Goal: Task Accomplishment & Management: Complete application form

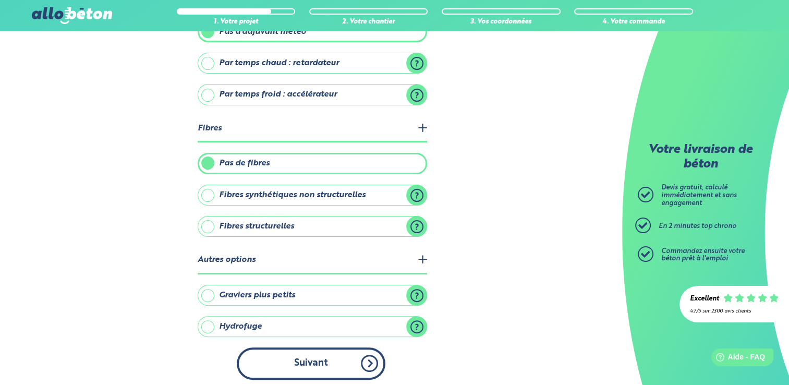
click at [330, 360] on button "Suivant" at bounding box center [311, 363] width 149 height 32
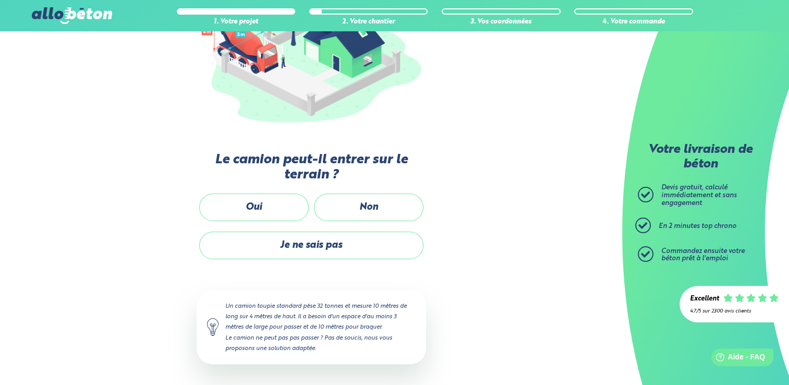
scroll to position [166, 0]
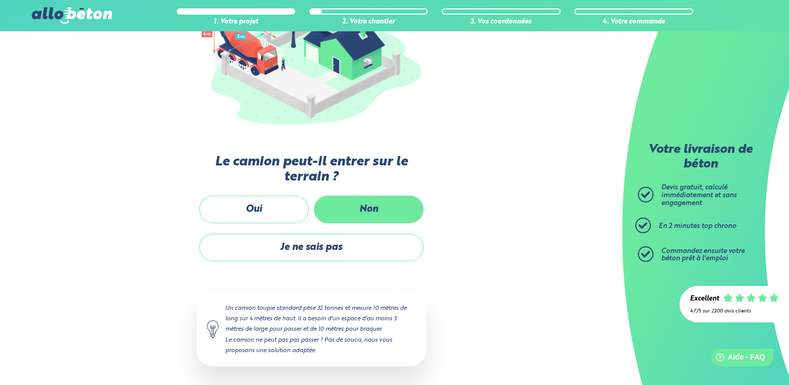
click at [348, 214] on label "Non" at bounding box center [368, 209] width 109 height 28
click at [0, 0] on input "Non" at bounding box center [0, 0] width 0 height 0
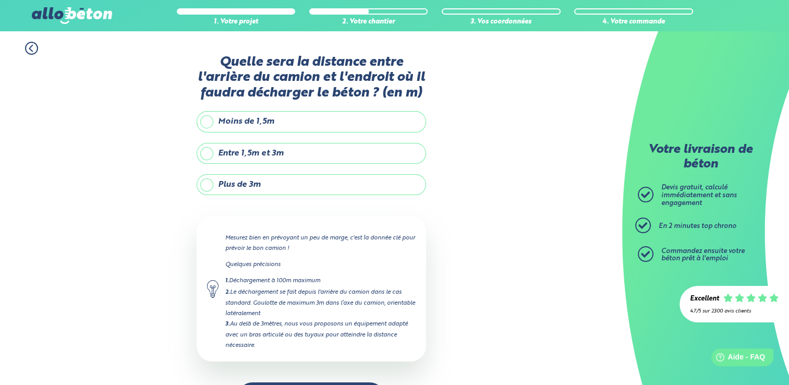
click at [211, 181] on label "Plus de 3m" at bounding box center [310, 184] width 229 height 21
click at [0, 0] on input "Plus de 3m" at bounding box center [0, 0] width 0 height 0
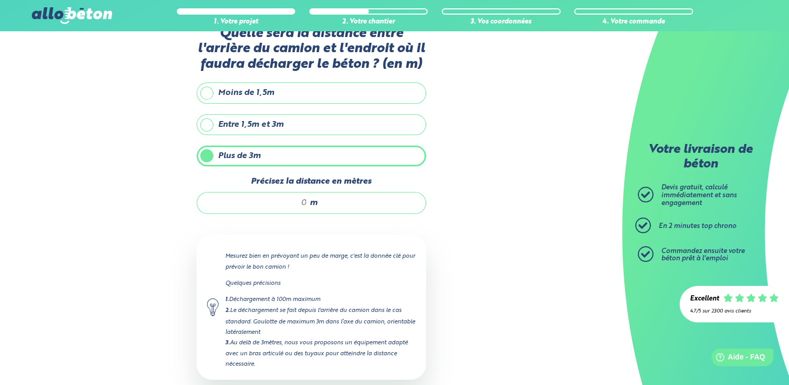
scroll to position [52, 0]
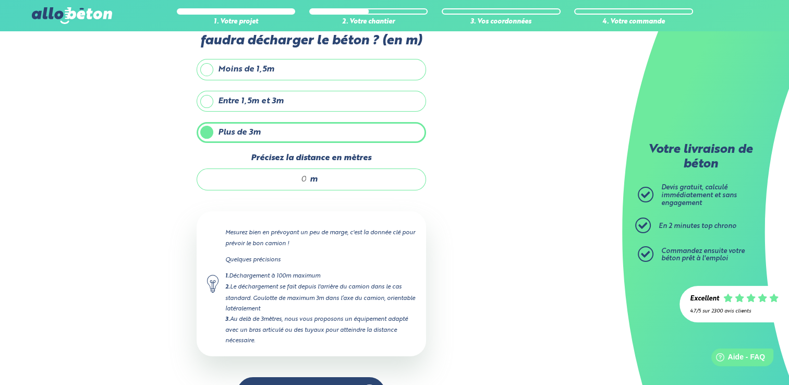
drag, startPoint x: 286, startPoint y: 175, endPoint x: 307, endPoint y: 175, distance: 21.4
click at [307, 175] on div "m" at bounding box center [310, 179] width 229 height 22
click at [221, 93] on label "Entre 1,5m et 3m" at bounding box center [310, 101] width 229 height 21
click at [0, 0] on input "Entre 1,5m et 3m" at bounding box center [0, 0] width 0 height 0
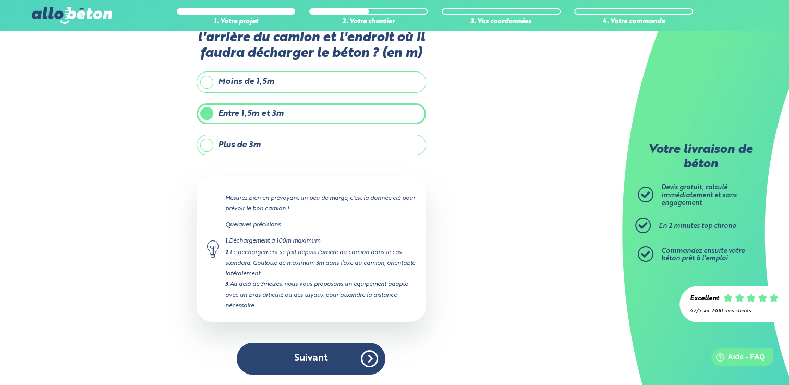
scroll to position [36, 0]
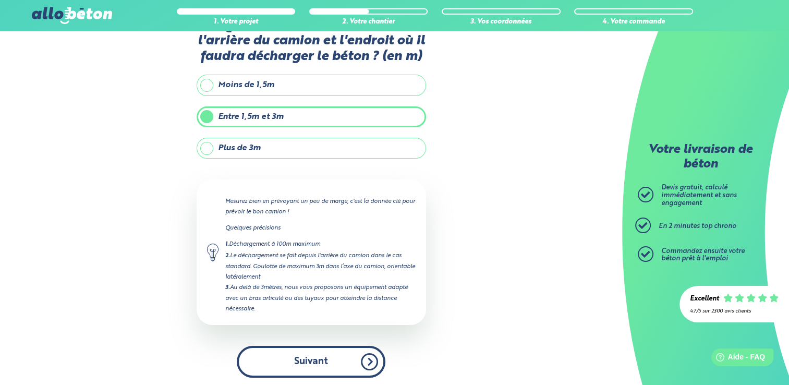
click at [338, 346] on button "Suivant" at bounding box center [311, 362] width 149 height 32
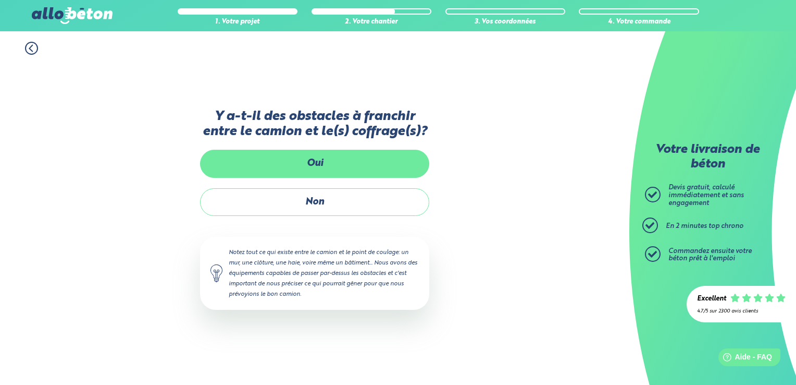
click at [322, 171] on label "Oui" at bounding box center [314, 164] width 229 height 28
click at [0, 0] on input "Oui" at bounding box center [0, 0] width 0 height 0
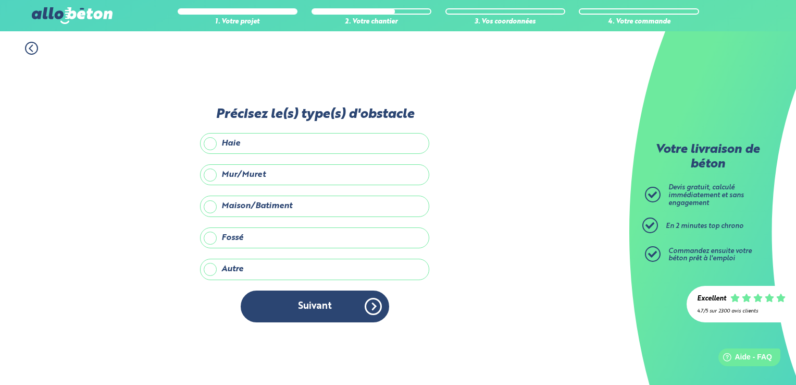
click at [258, 203] on label "Maison/Batiment" at bounding box center [314, 205] width 229 height 21
click at [0, 0] on input "Maison/Batiment" at bounding box center [0, 0] width 0 height 0
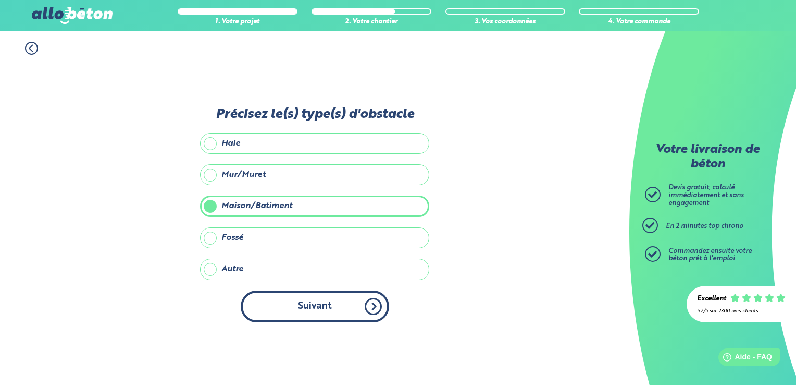
click at [315, 312] on button "Suivant" at bounding box center [315, 306] width 149 height 32
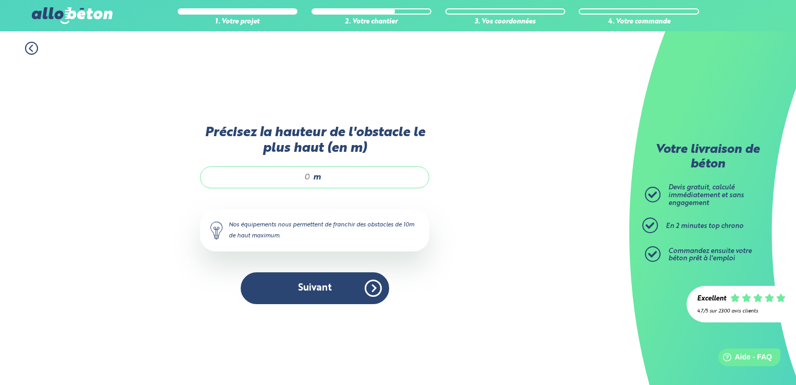
drag, startPoint x: 300, startPoint y: 176, endPoint x: 320, endPoint y: 178, distance: 20.4
click at [320, 178] on div "m" at bounding box center [314, 177] width 229 height 22
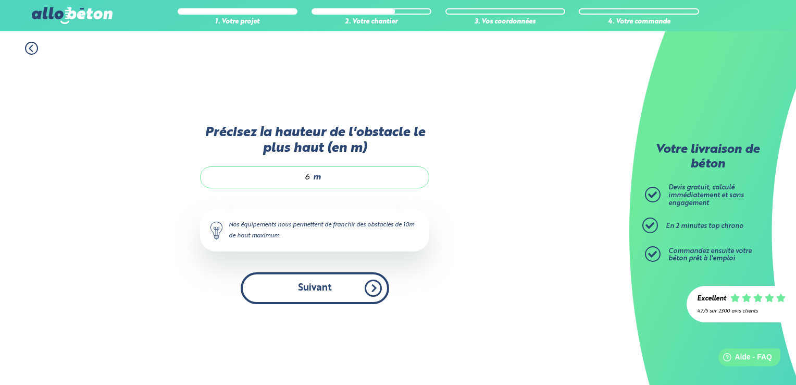
type input "6"
click at [341, 282] on button "Suivant" at bounding box center [315, 288] width 149 height 32
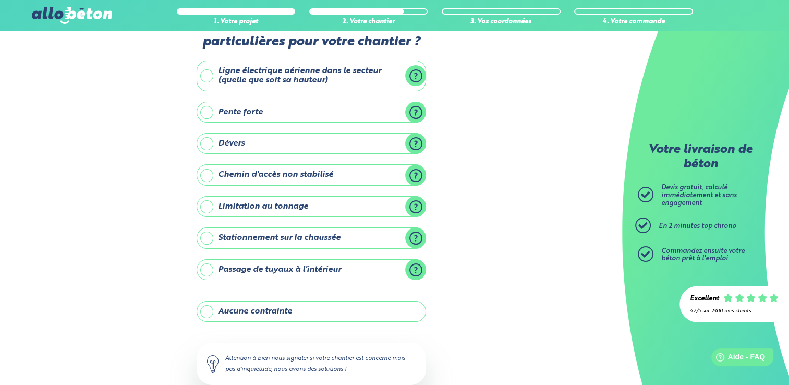
scroll to position [52, 0]
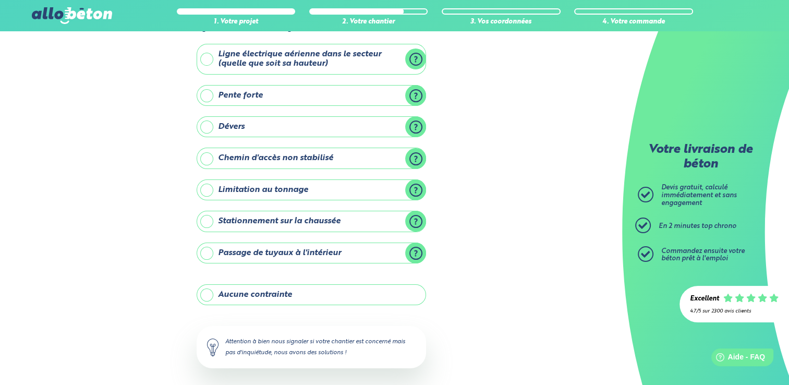
click at [296, 220] on label "Stationnement sur la chaussée" at bounding box center [310, 221] width 229 height 21
click at [0, 0] on input "Stationnement sur la chaussée" at bounding box center [0, 0] width 0 height 0
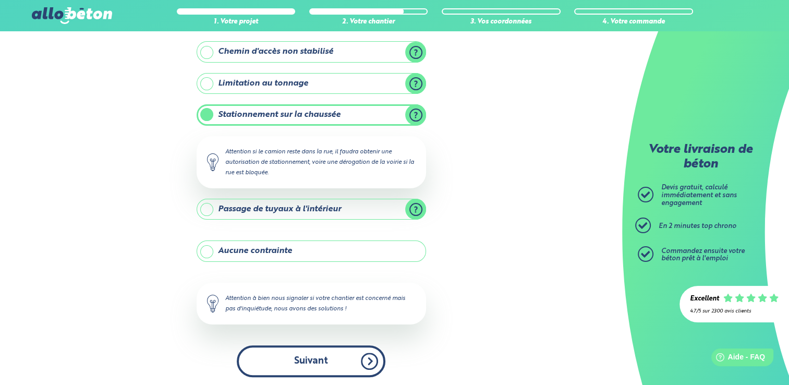
click at [328, 354] on button "Suivant" at bounding box center [311, 361] width 149 height 32
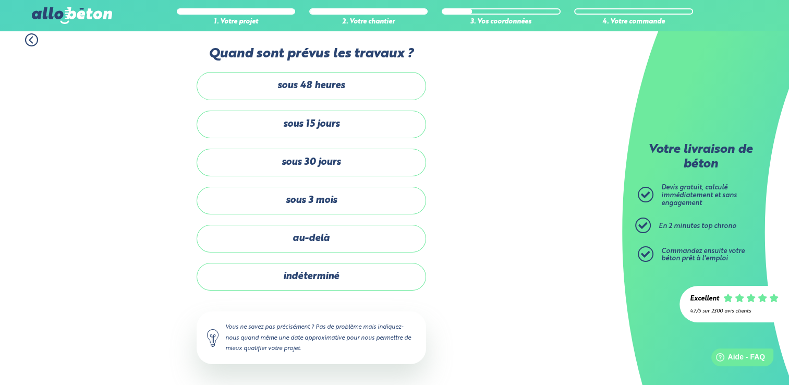
scroll to position [6, 0]
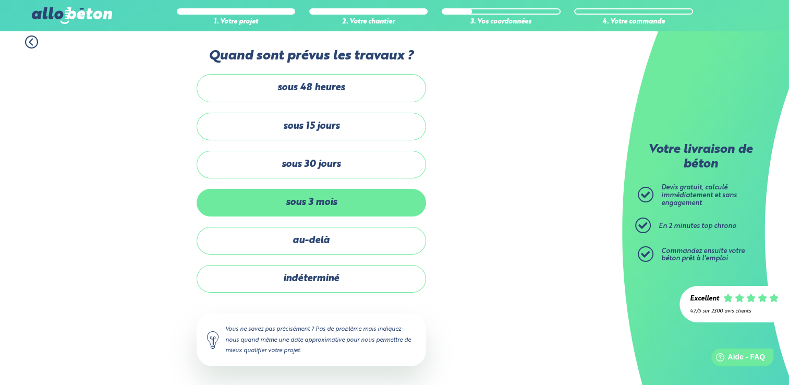
click at [310, 199] on label "sous 3 mois" at bounding box center [310, 203] width 229 height 28
click at [0, 0] on input "sous 3 mois" at bounding box center [0, 0] width 0 height 0
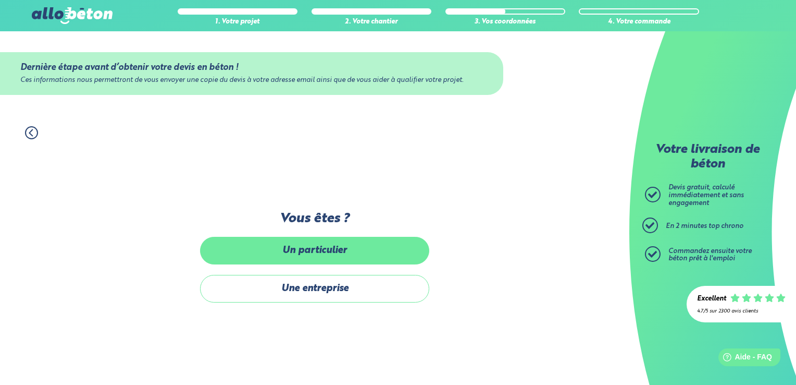
click at [325, 254] on label "Un particulier" at bounding box center [314, 251] width 229 height 28
click at [0, 0] on input "Un particulier" at bounding box center [0, 0] width 0 height 0
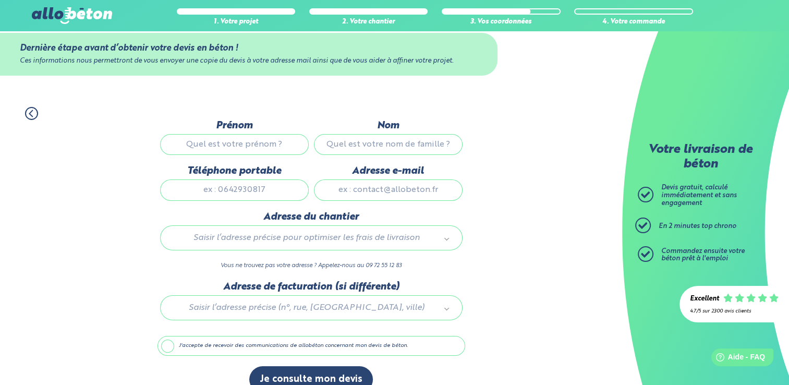
scroll to position [36, 0]
